Goal: Task Accomplishment & Management: Use online tool/utility

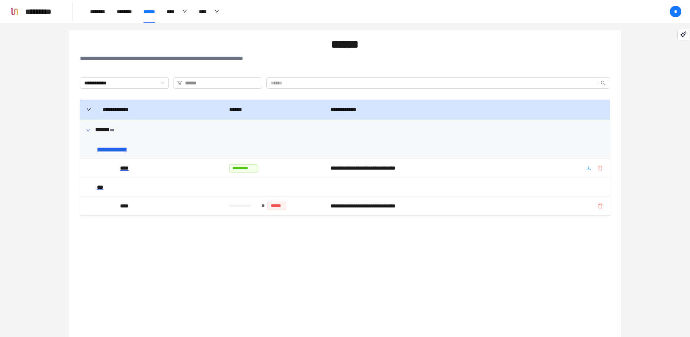
click at [110, 150] on div "**********" at bounding box center [155, 149] width 116 height 9
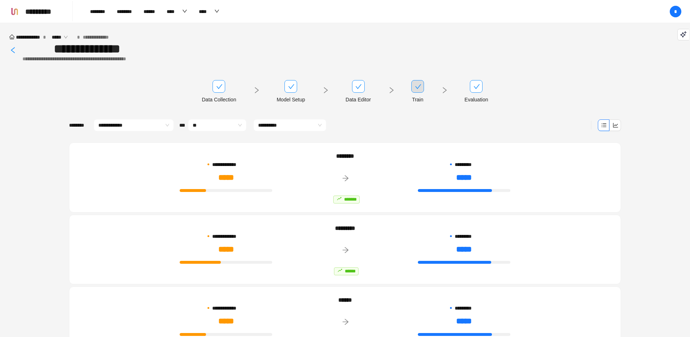
click at [418, 87] on icon "check" at bounding box center [418, 86] width 7 height 7
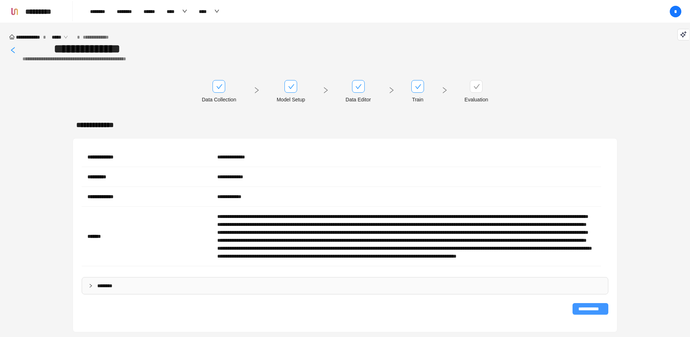
click at [595, 313] on span "**********" at bounding box center [590, 309] width 24 height 8
